Goal: Information Seeking & Learning: Check status

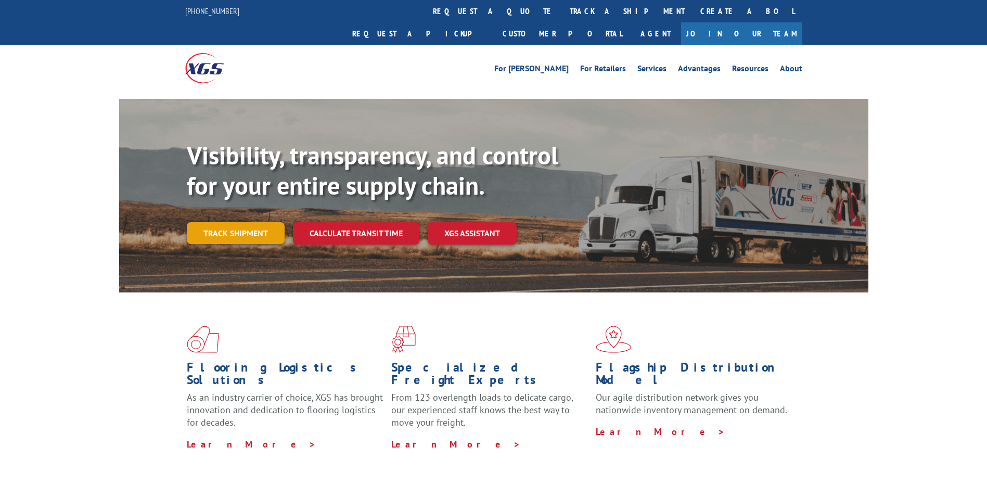
click at [227, 222] on link "Track shipment" at bounding box center [236, 233] width 98 height 22
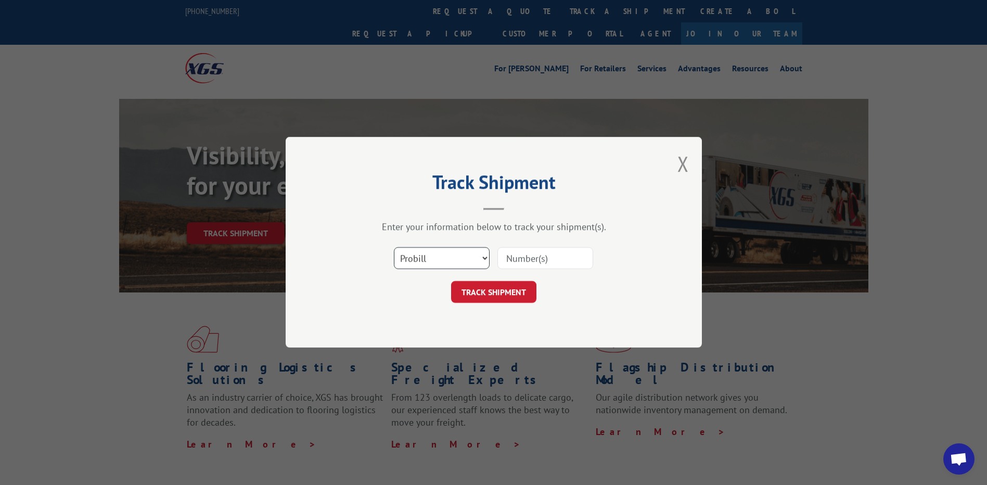
click at [419, 251] on select "Select category... Probill BOL PO" at bounding box center [442, 259] width 96 height 22
select select "po"
click at [394, 248] on select "Select category... Probill BOL PO" at bounding box center [442, 259] width 96 height 22
click at [519, 261] on input at bounding box center [545, 259] width 96 height 22
paste input "20523731"
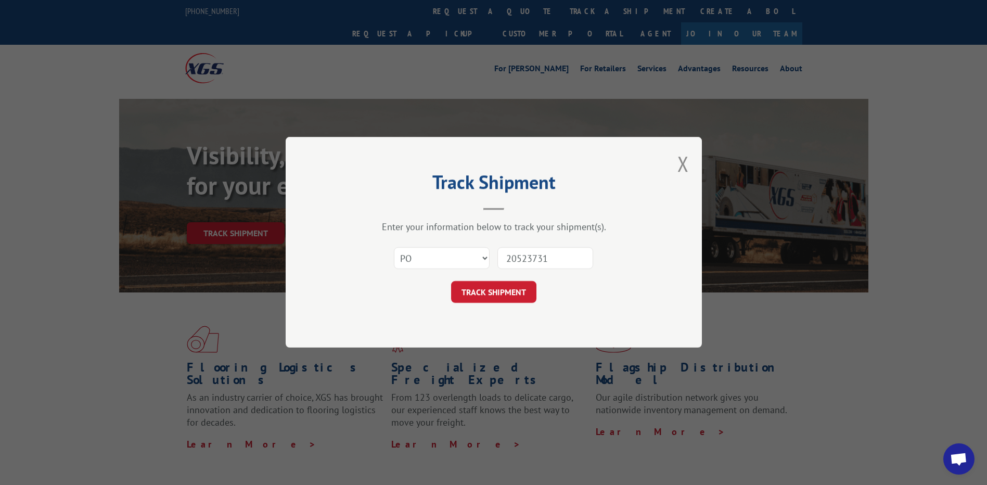
click at [526, 253] on input "20523731" at bounding box center [545, 259] width 96 height 22
type input "20523731"
click at [483, 288] on button "TRACK SHIPMENT" at bounding box center [493, 292] width 85 height 22
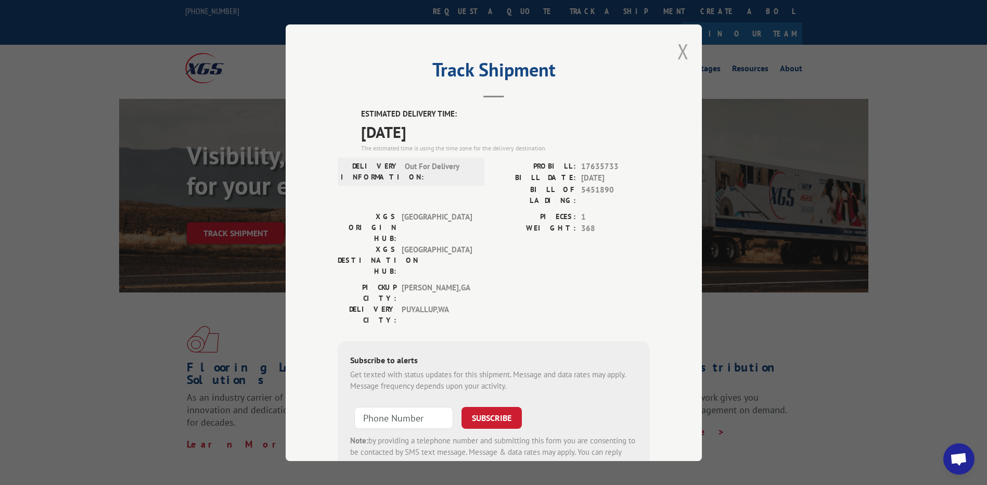
click at [681, 53] on button "Close modal" at bounding box center [682, 51] width 11 height 28
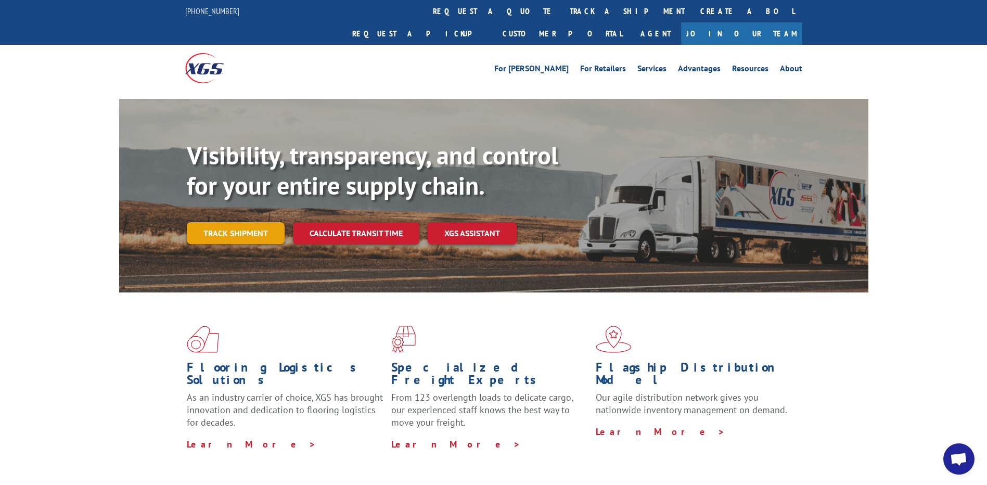
click at [231, 222] on link "Track shipment" at bounding box center [236, 233] width 98 height 22
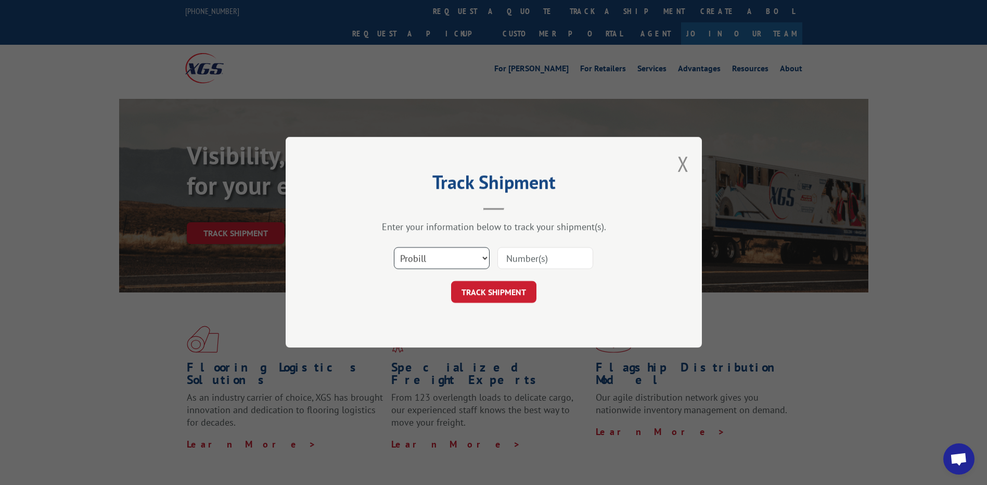
click at [459, 260] on select "Select category... Probill BOL PO" at bounding box center [442, 259] width 96 height 22
select select "po"
click at [394, 248] on select "Select category... Probill BOL PO" at bounding box center [442, 259] width 96 height 22
click at [499, 252] on input at bounding box center [545, 259] width 96 height 22
paste input "09534564"
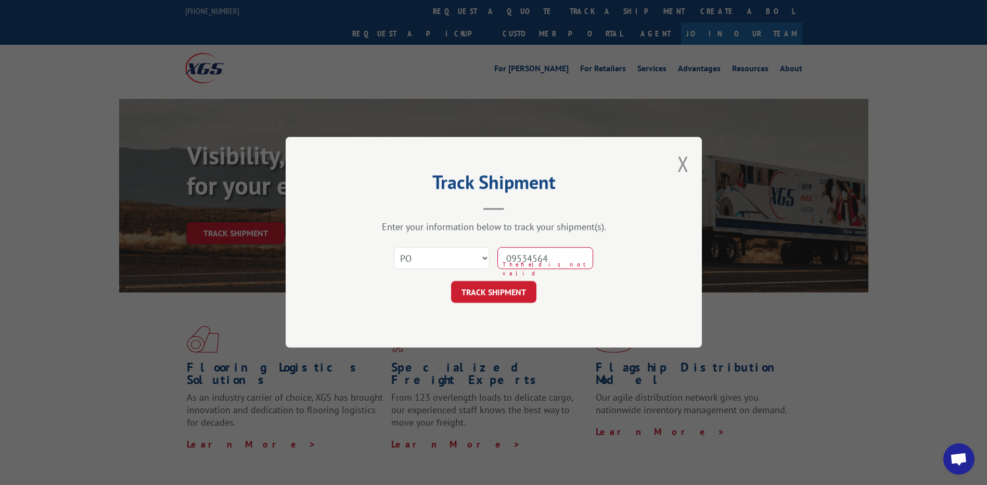
click at [525, 260] on input "09534564" at bounding box center [545, 259] width 96 height 22
type input "9534564"
click at [508, 292] on button "TRACK SHIPMENT" at bounding box center [493, 292] width 85 height 22
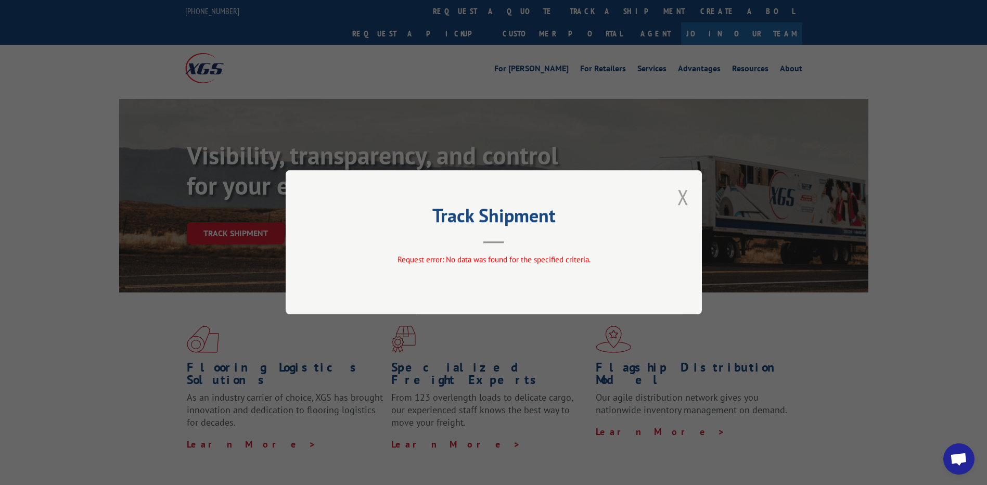
click at [683, 205] on button "Close modal" at bounding box center [682, 197] width 11 height 28
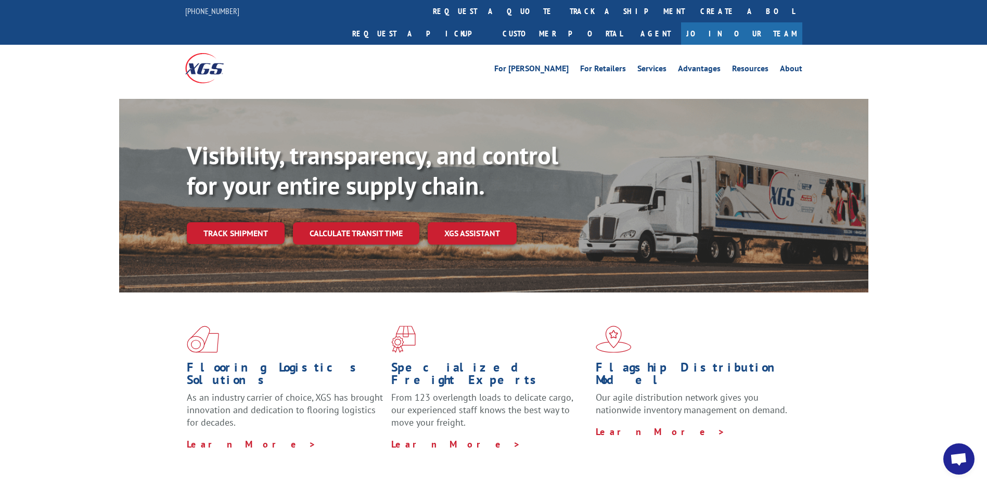
click at [227, 222] on link "Track shipment" at bounding box center [236, 233] width 98 height 22
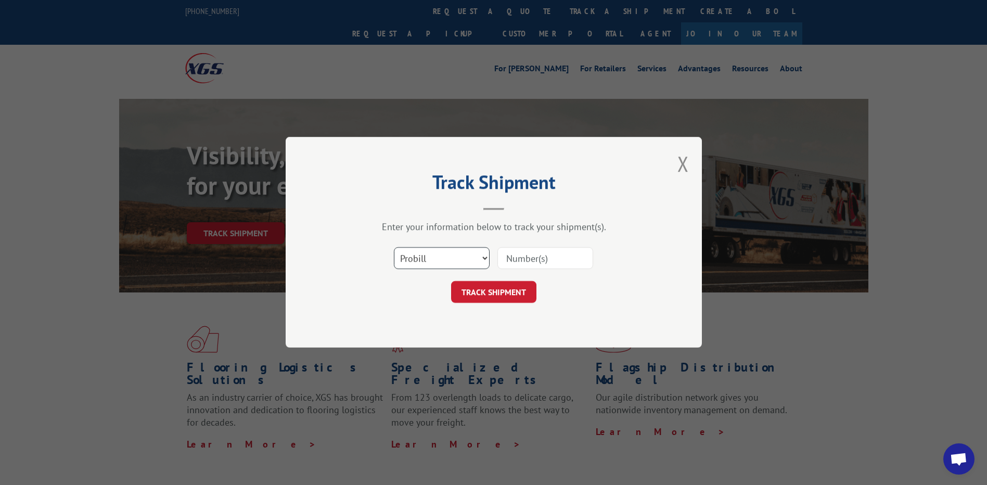
click at [419, 254] on select "Select category... Probill BOL PO" at bounding box center [442, 259] width 96 height 22
select select "po"
click at [394, 248] on select "Select category... Probill BOL PO" at bounding box center [442, 259] width 96 height 22
paste input "09534564"
type input "09534564"
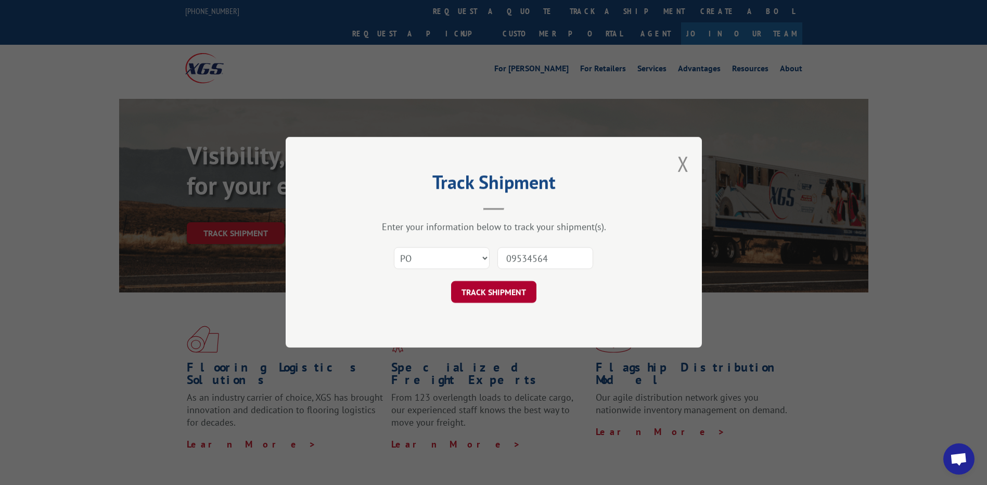
click at [523, 288] on button "TRACK SHIPMENT" at bounding box center [493, 292] width 85 height 22
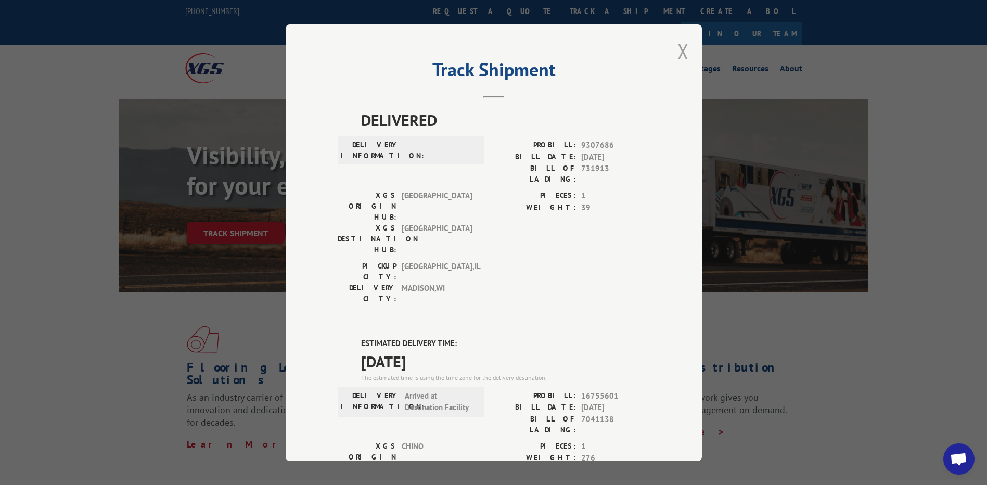
click at [678, 54] on button "Close modal" at bounding box center [682, 51] width 11 height 28
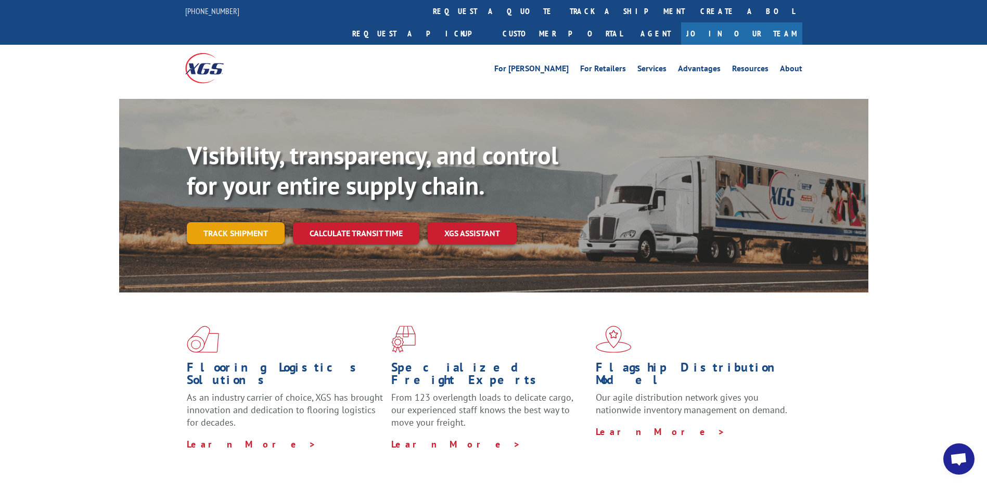
click at [224, 222] on link "Track shipment" at bounding box center [236, 233] width 98 height 22
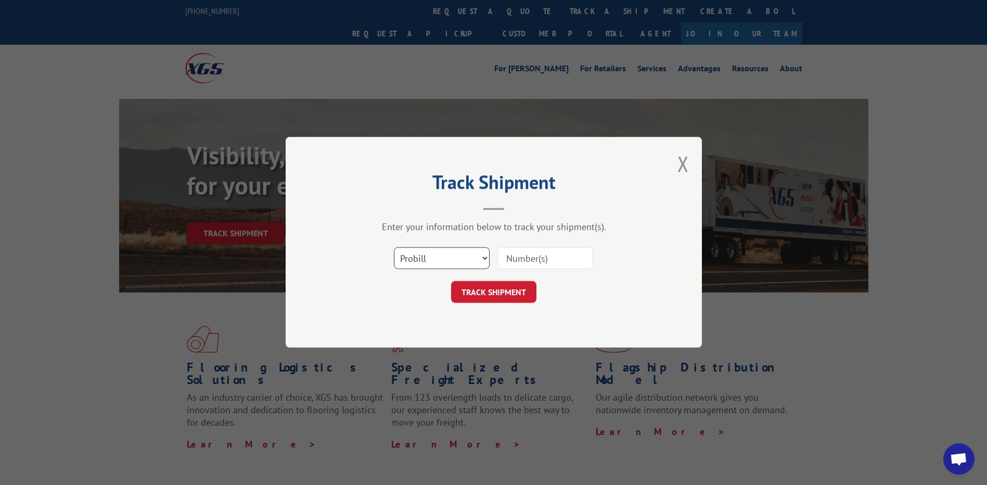
click at [438, 264] on select "Select category... Probill BOL PO" at bounding box center [442, 259] width 96 height 22
select select "po"
click at [394, 248] on select "Select category... Probill BOL PO" at bounding box center [442, 259] width 96 height 22
click at [500, 258] on input at bounding box center [545, 259] width 96 height 22
paste input "62535676"
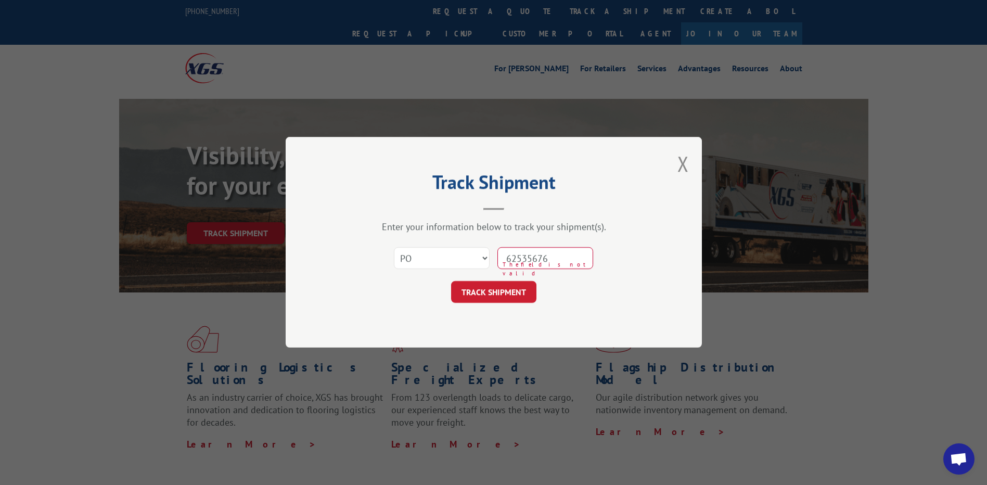
click at [527, 261] on input "62535676" at bounding box center [545, 259] width 96 height 22
type input "62535676"
click at [521, 294] on button "TRACK SHIPMENT" at bounding box center [493, 292] width 85 height 22
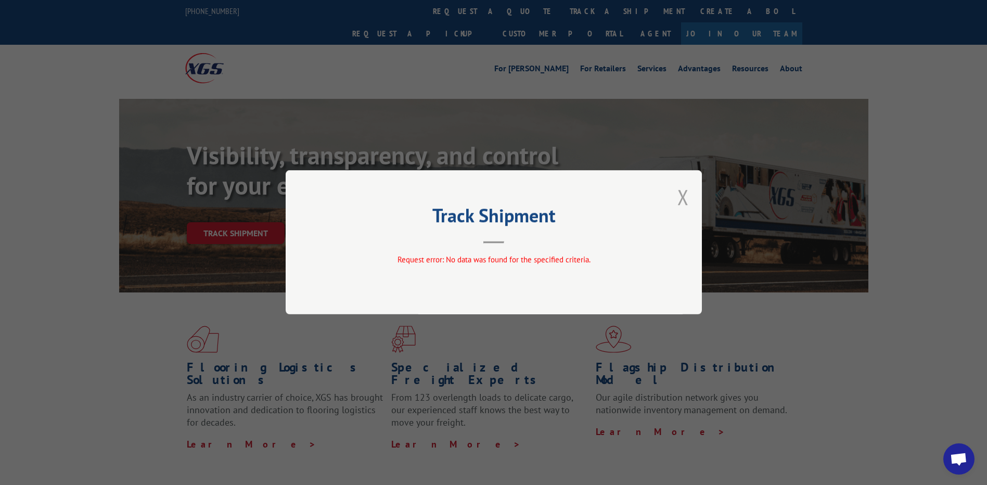
click at [681, 197] on button "Close modal" at bounding box center [682, 197] width 11 height 28
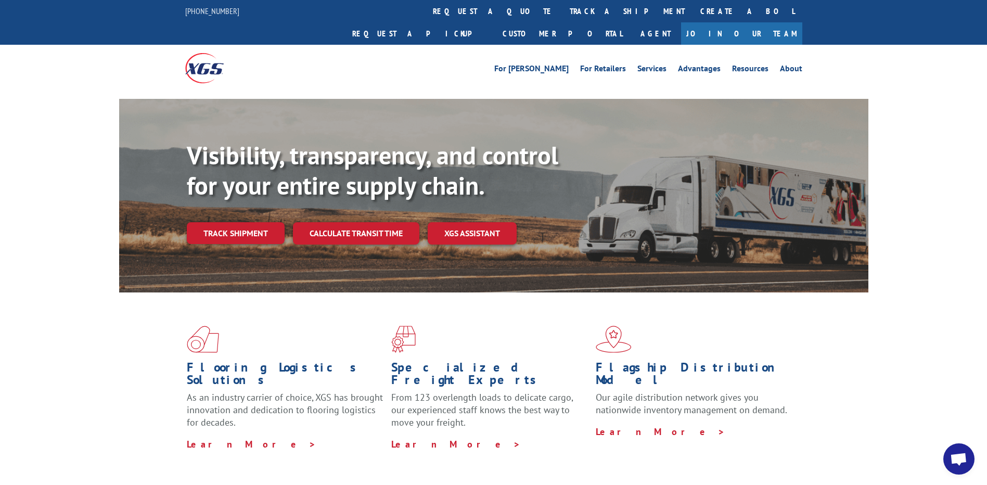
click at [239, 222] on link "Track shipment" at bounding box center [236, 233] width 98 height 22
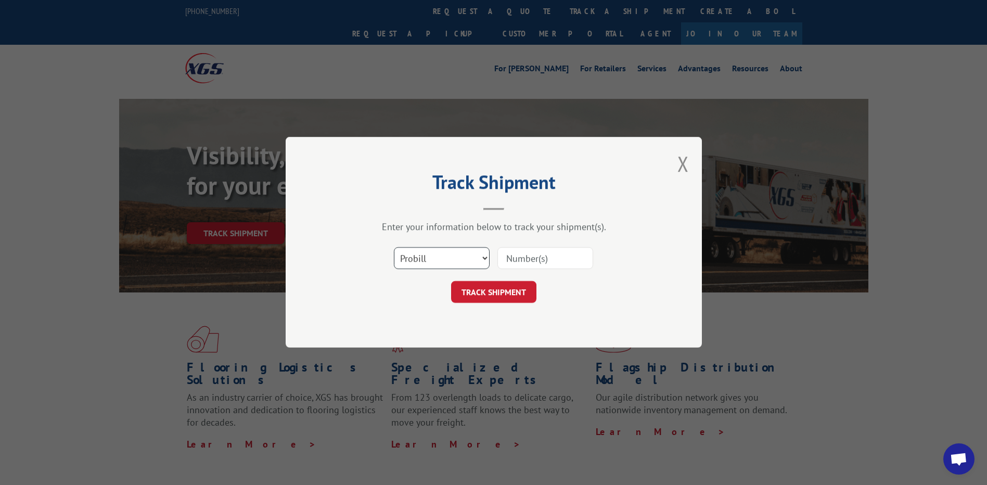
click at [436, 262] on select "Select category... Probill BOL PO" at bounding box center [442, 259] width 96 height 22
select select "po"
click at [394, 248] on select "Select category... Probill BOL PO" at bounding box center [442, 259] width 96 height 22
click at [515, 250] on input at bounding box center [545, 259] width 96 height 22
paste input "62535676"
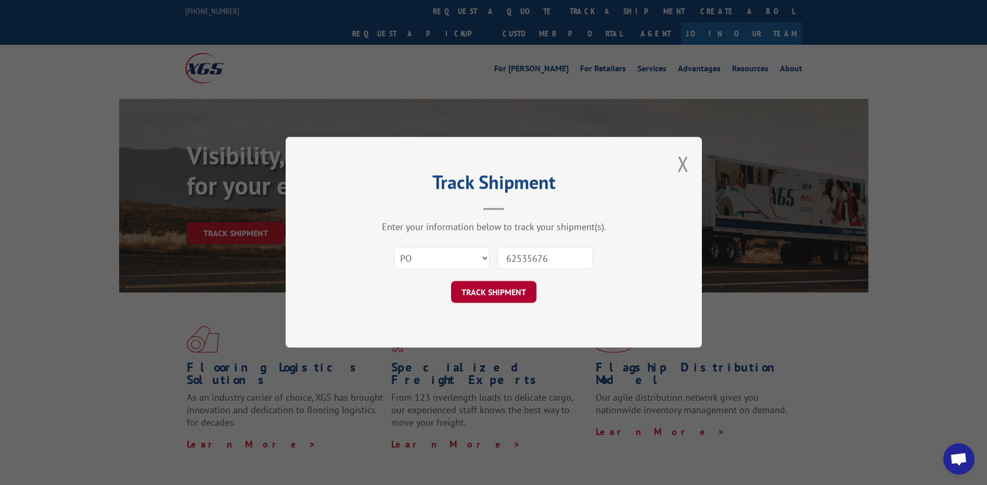
type input "62535676"
click at [487, 290] on button "TRACK SHIPMENT" at bounding box center [493, 292] width 85 height 22
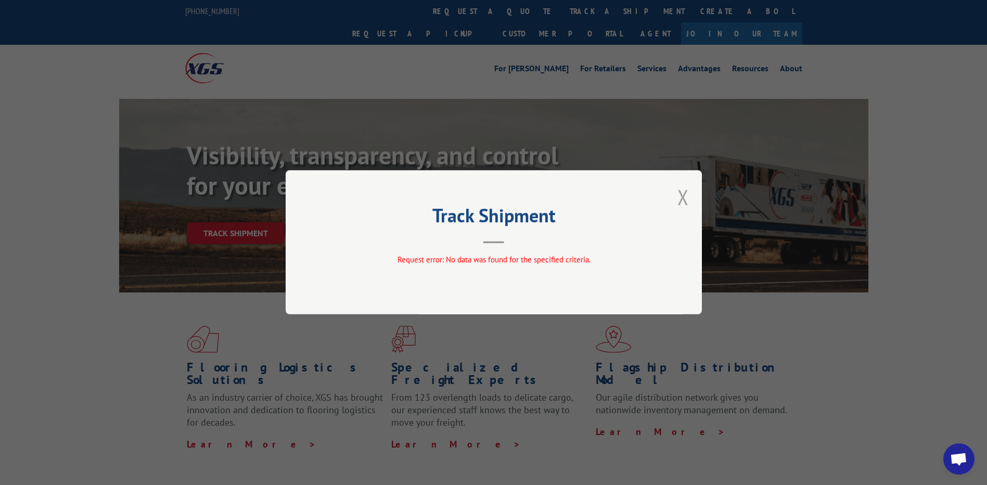
click at [681, 199] on button "Close modal" at bounding box center [682, 197] width 11 height 28
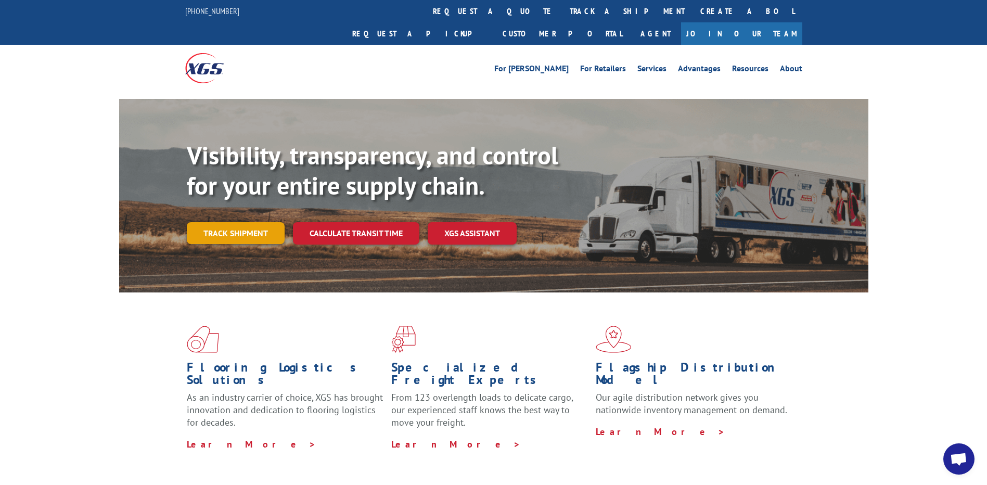
click at [242, 222] on link "Track shipment" at bounding box center [236, 233] width 98 height 22
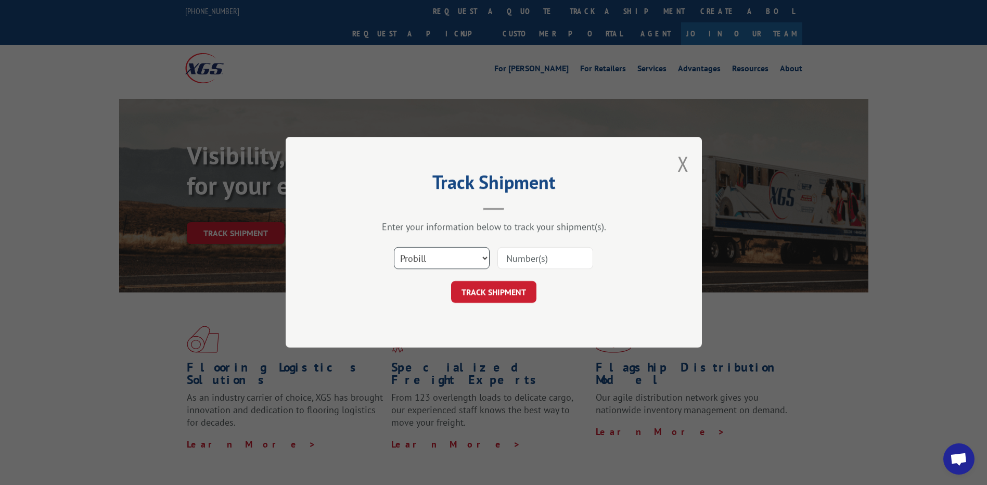
click at [424, 259] on select "Select category... Probill BOL PO" at bounding box center [442, 259] width 96 height 22
select select "po"
click at [394, 248] on select "Select category... Probill BOL PO" at bounding box center [442, 259] width 96 height 22
click at [511, 257] on input at bounding box center [545, 259] width 96 height 22
paste input "62535676"
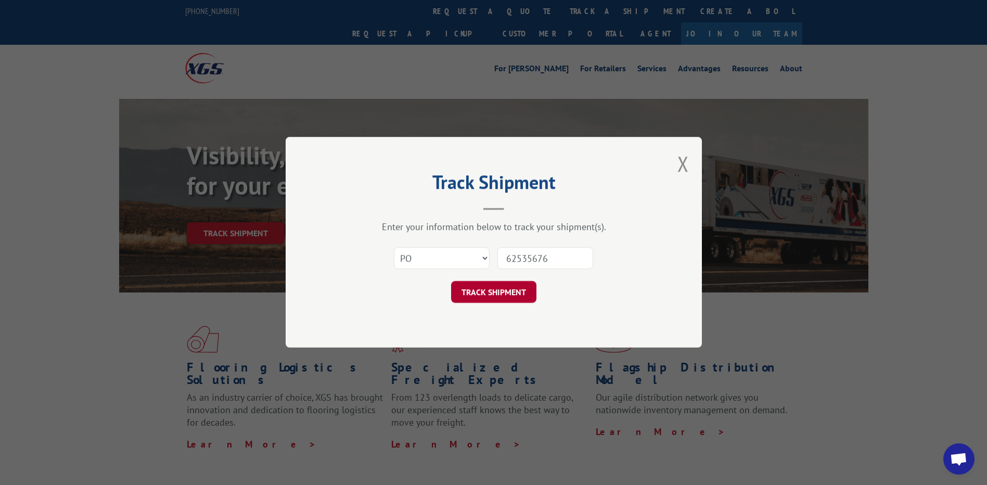
type input "62535676"
click at [496, 300] on button "TRACK SHIPMENT" at bounding box center [493, 292] width 85 height 22
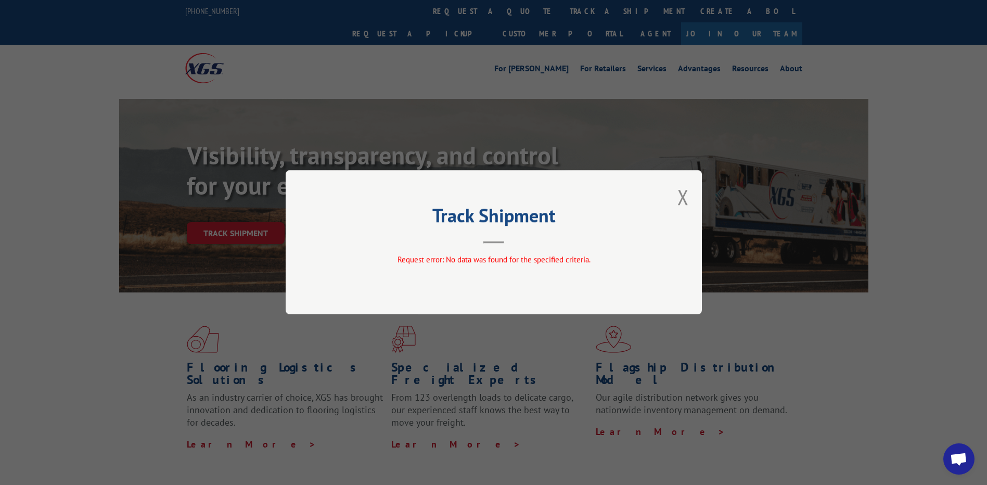
drag, startPoint x: 687, startPoint y: 202, endPoint x: 669, endPoint y: 152, distance: 53.0
click at [686, 201] on button "Close modal" at bounding box center [682, 197] width 11 height 28
